Goal: Task Accomplishment & Management: Complete application form

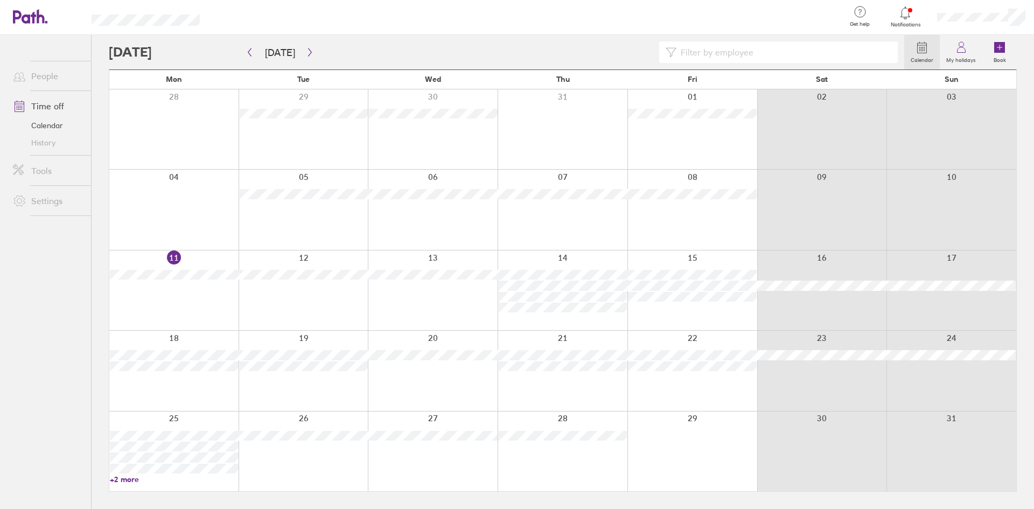
click at [128, 478] on link "+2 more" at bounding box center [174, 479] width 129 height 10
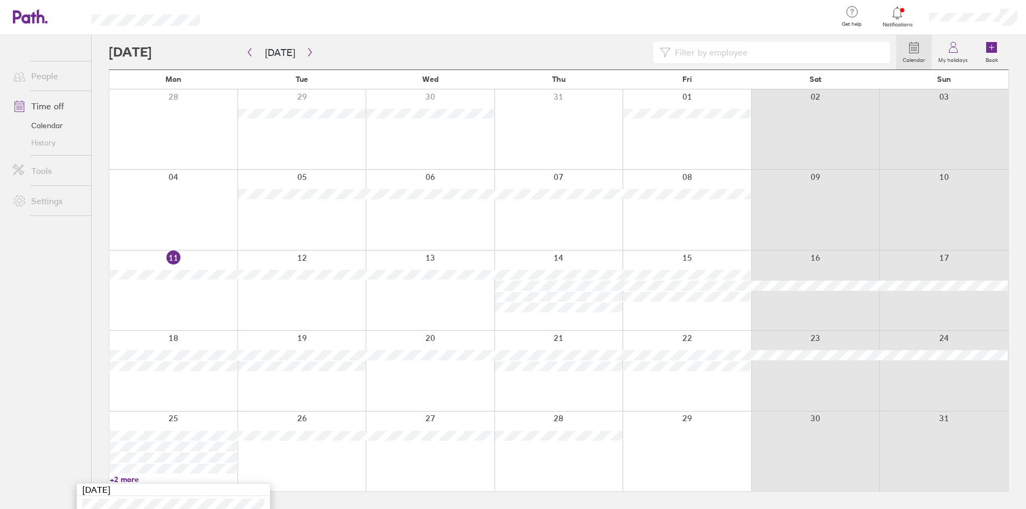
scroll to position [58, 0]
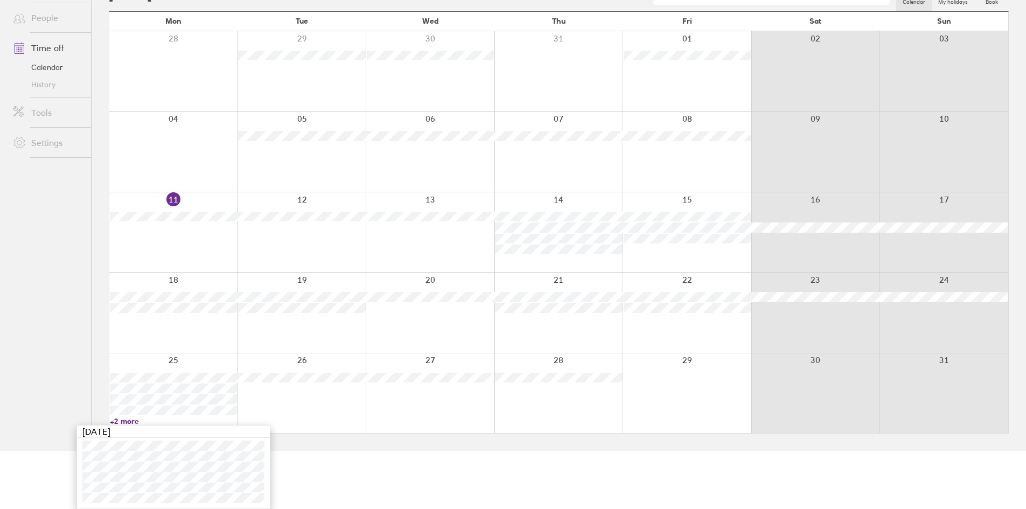
click at [366, 391] on div at bounding box center [430, 393] width 129 height 80
